Goal: Obtain resource: Obtain resource

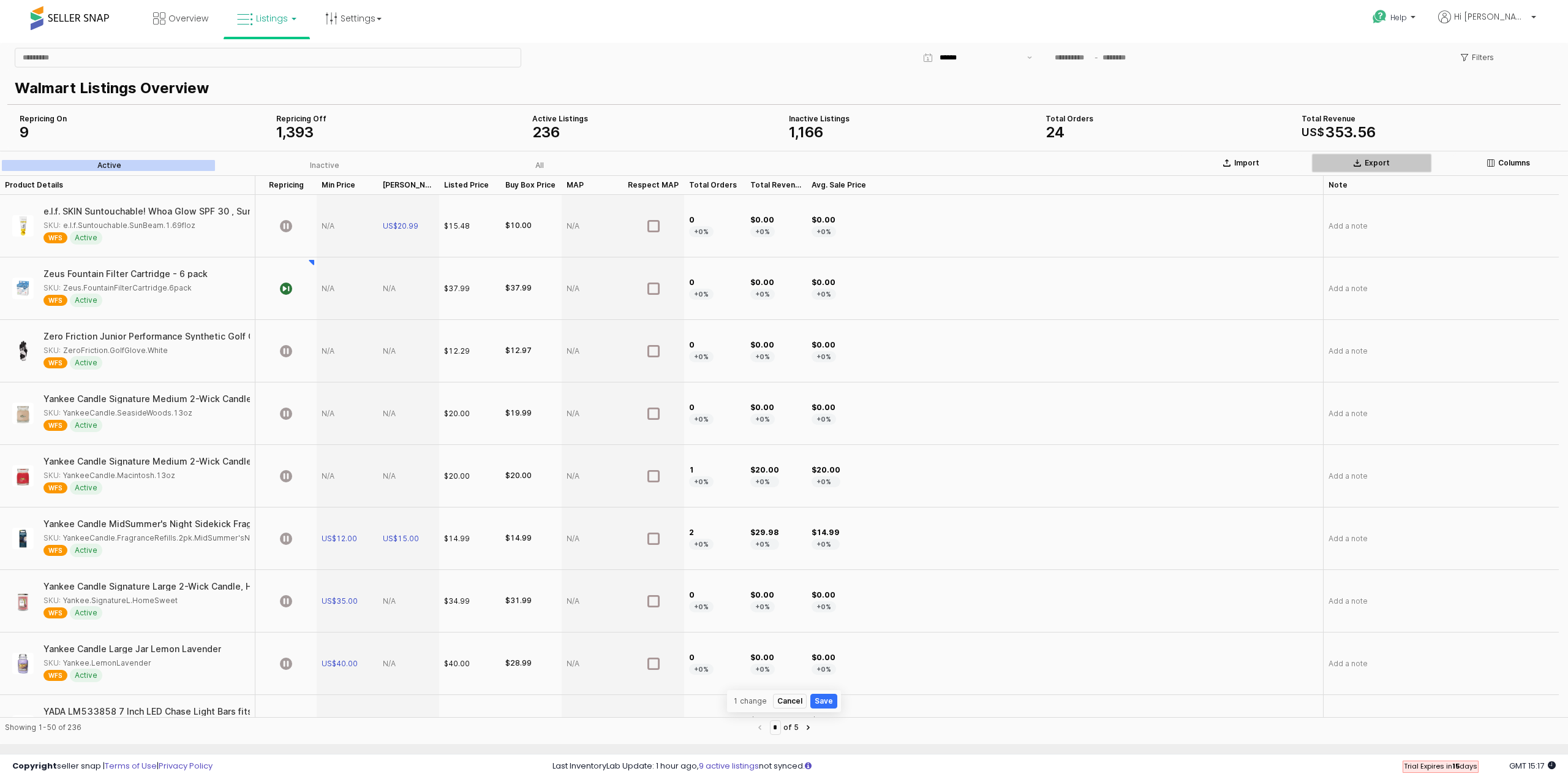
click at [1369, 161] on p "Export" at bounding box center [1377, 163] width 25 height 10
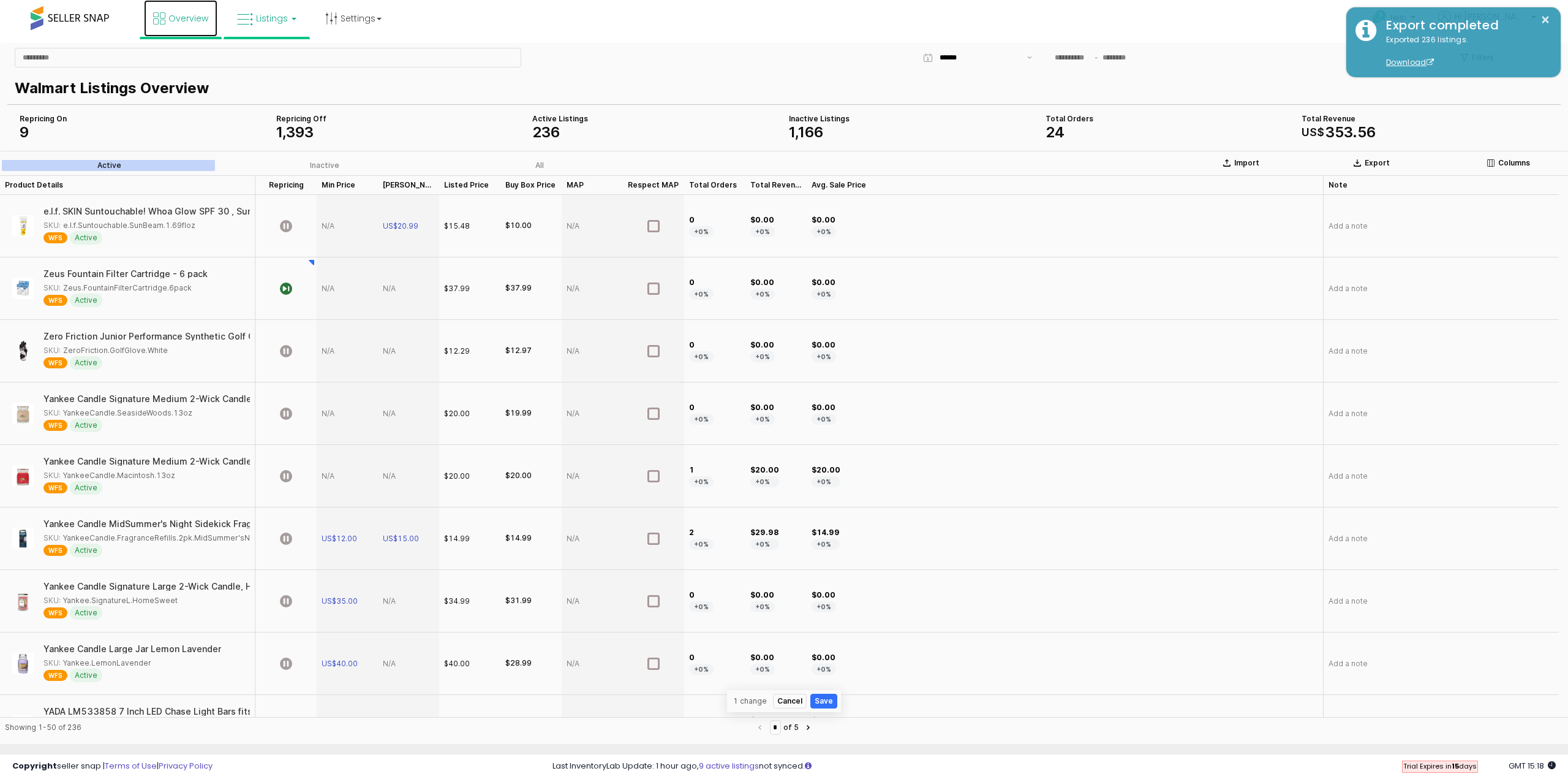
click at [180, 24] on span "Overview" at bounding box center [188, 18] width 40 height 12
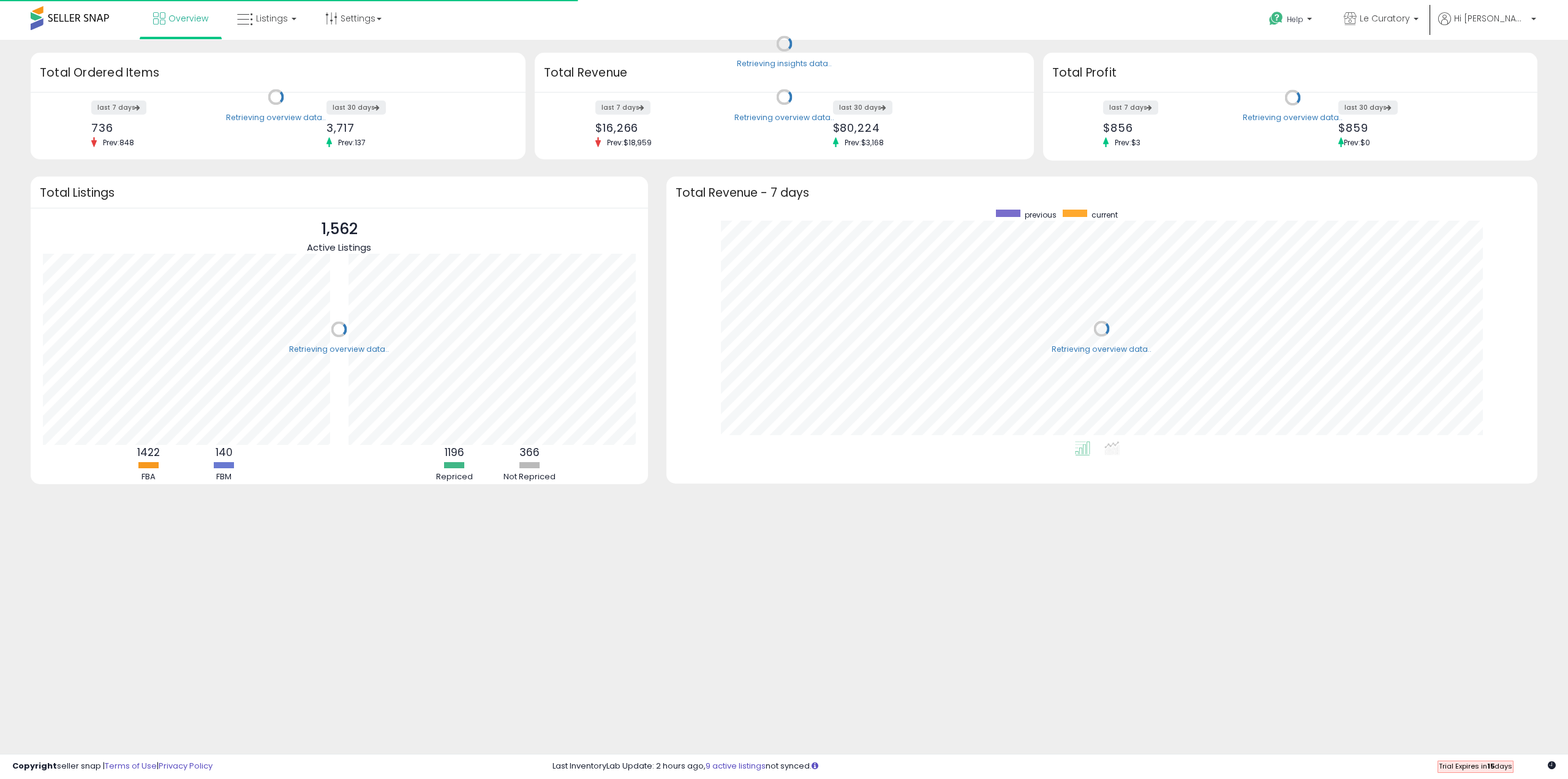
scroll to position [232, 847]
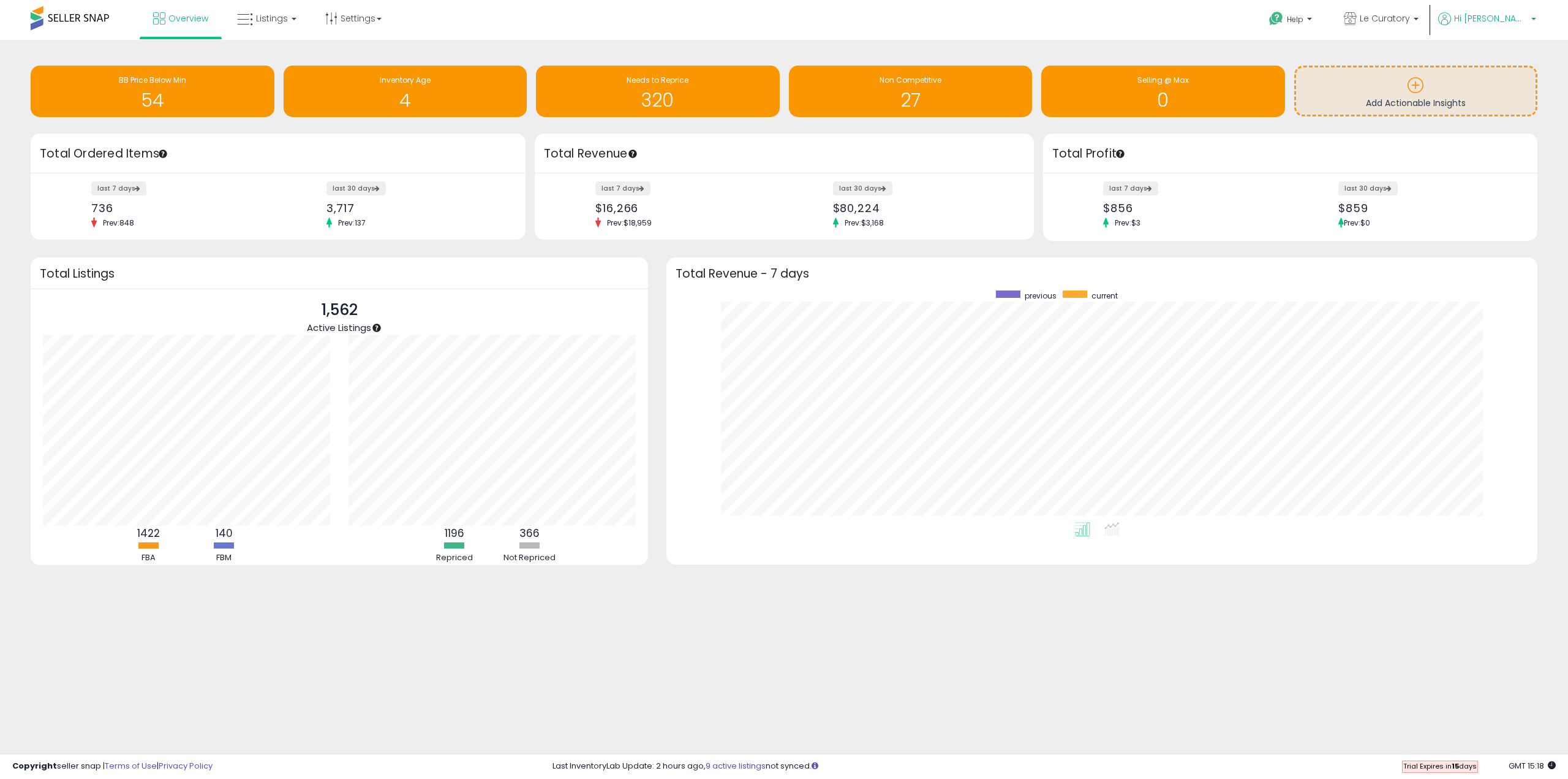
click at [1505, 25] on p "Hi [PERSON_NAME]" at bounding box center [1487, 20] width 98 height 16
click at [244, 16] on icon at bounding box center [245, 20] width 16 height 16
click at [267, 61] on icon at bounding box center [276, 61] width 53 height 16
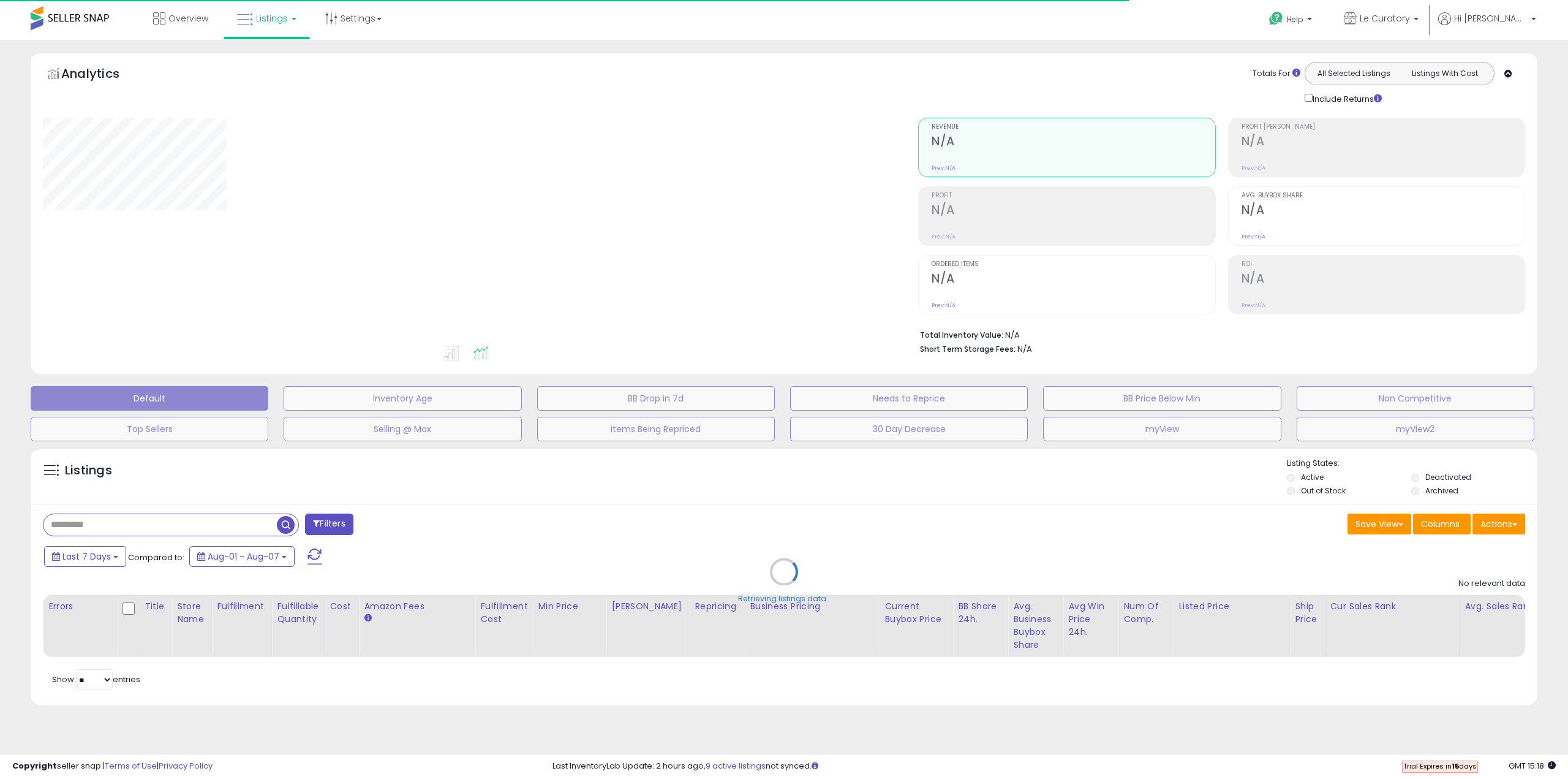
click at [1498, 524] on div "Retrieving listings data.." at bounding box center [784, 581] width 1525 height 280
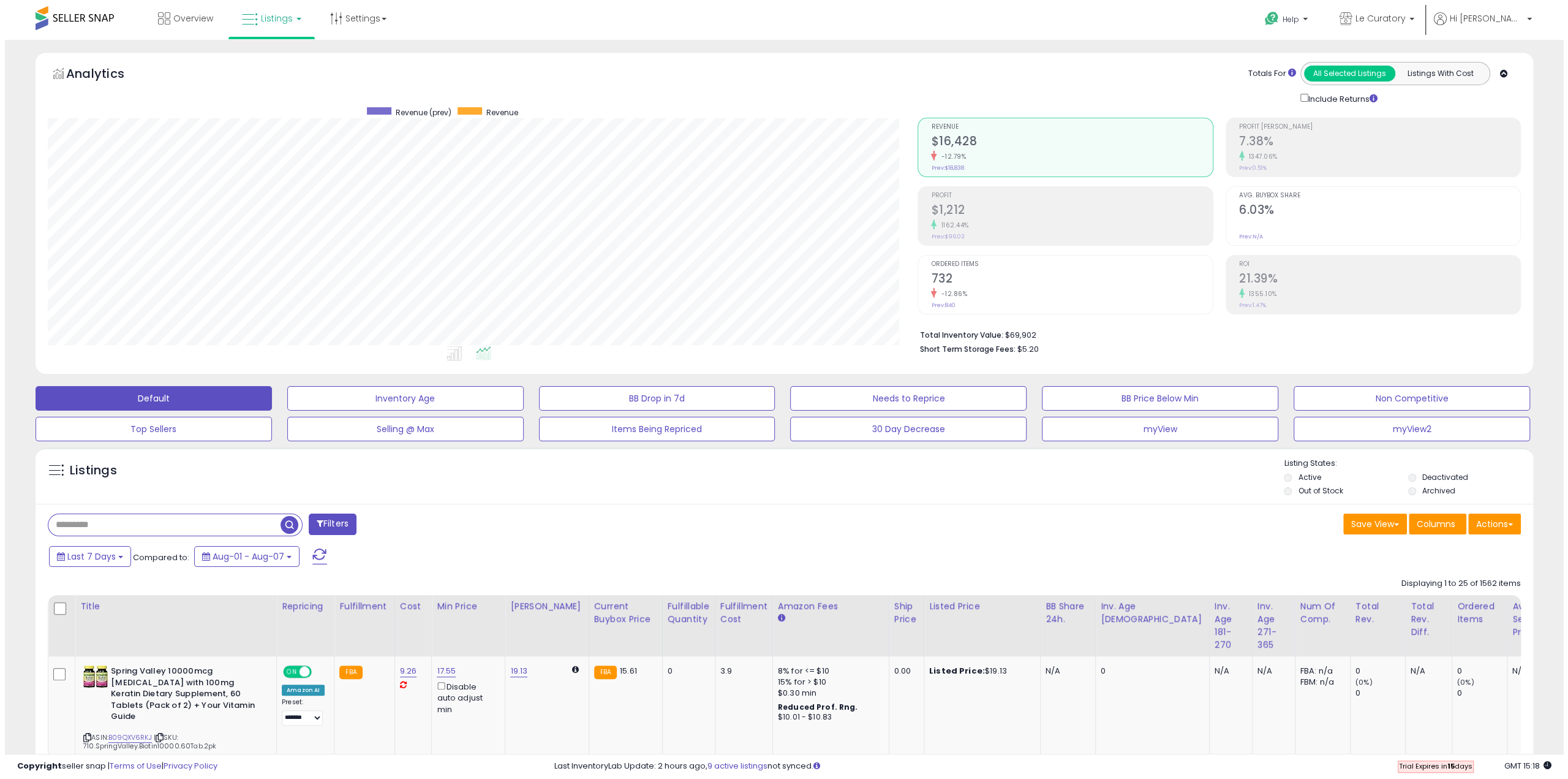
scroll to position [251, 870]
click at [1498, 524] on button "Actions" at bounding box center [1490, 524] width 53 height 21
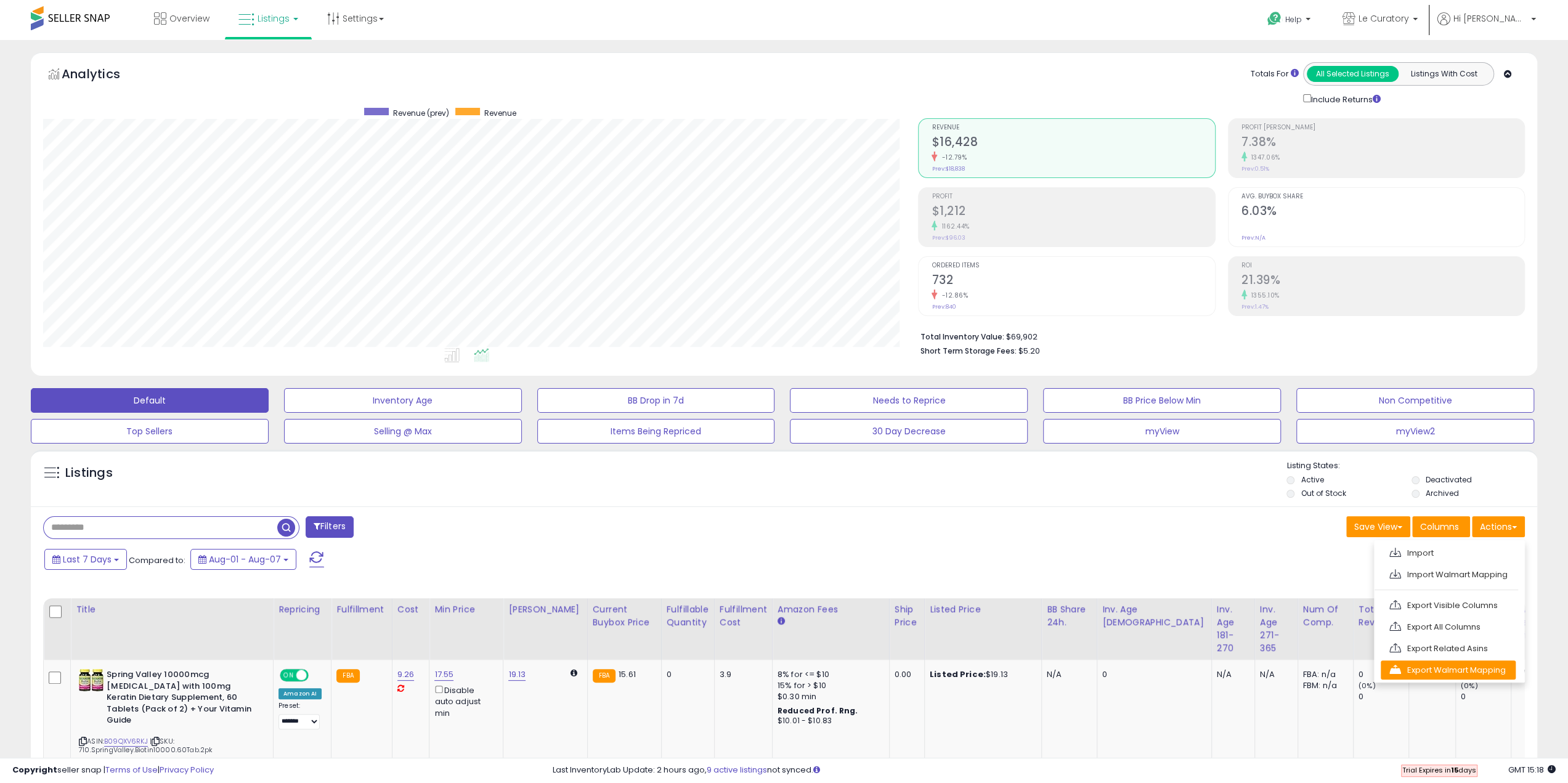
click at [1454, 672] on link "Export Walmart Mapping" at bounding box center [1448, 670] width 135 height 19
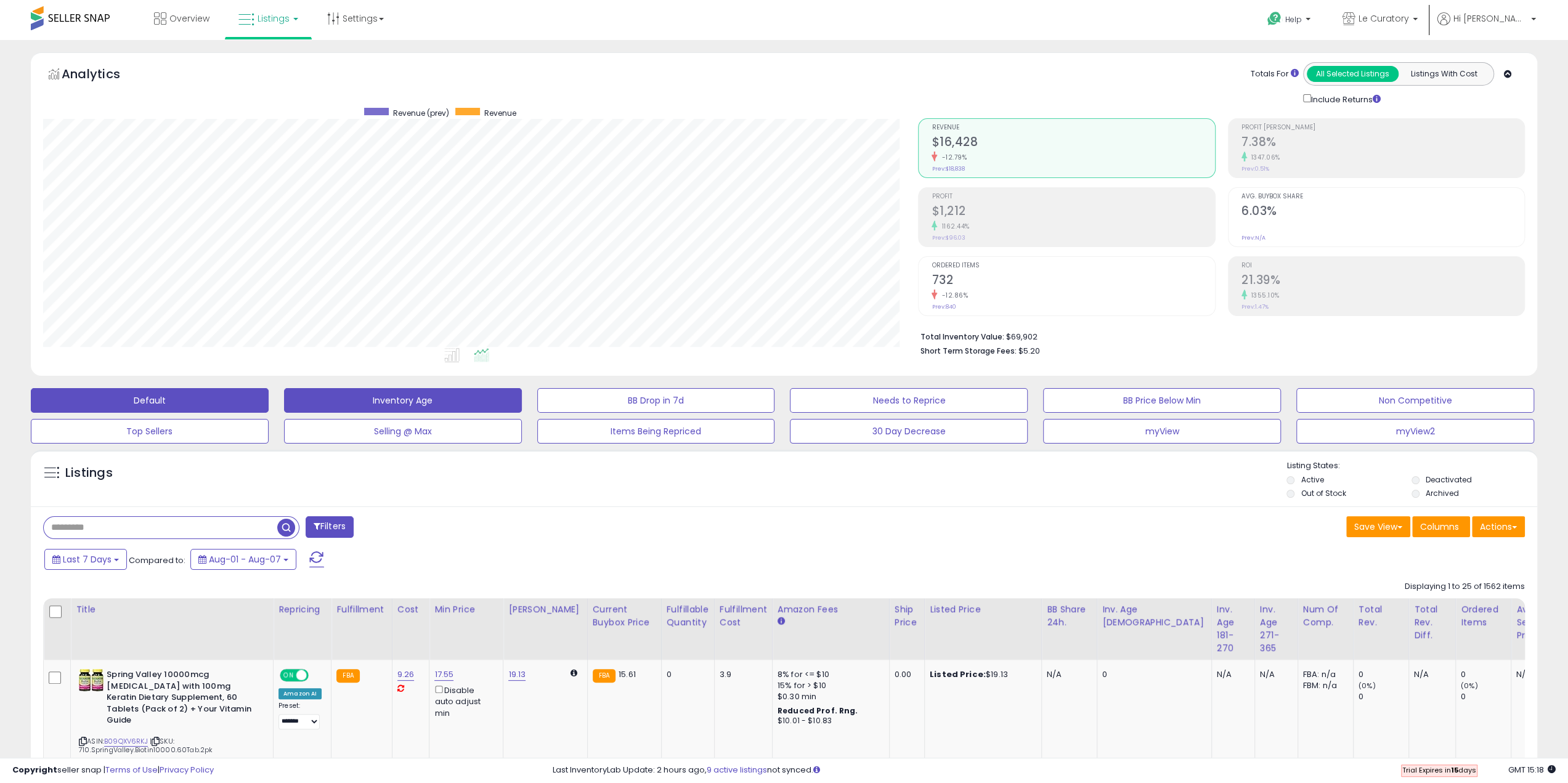
click at [392, 401] on button "Inventory Age" at bounding box center [403, 400] width 238 height 24
